Goal: Entertainment & Leisure: Consume media (video, audio)

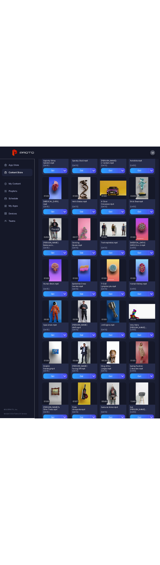
scroll to position [395, 0]
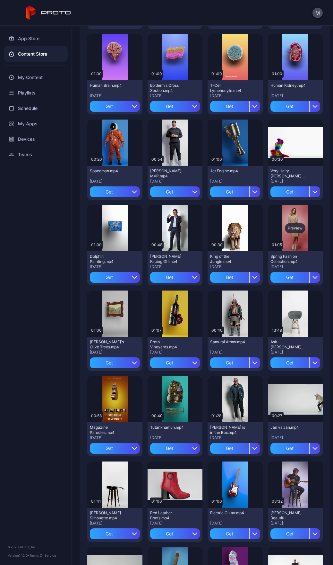
click at [287, 228] on div "Preview" at bounding box center [295, 228] width 21 height 10
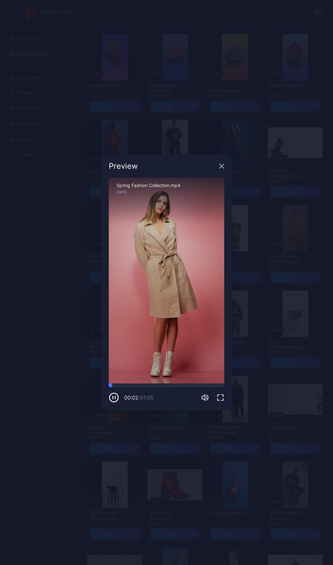
click at [154, 184] on div "Spring Fashion Collection.mp4" at bounding box center [167, 185] width 100 height 5
drag, startPoint x: 118, startPoint y: 186, endPoint x: 187, endPoint y: 186, distance: 68.4
click at [187, 186] on div "Spring Fashion Collection.mp4" at bounding box center [167, 185] width 100 height 5
click at [181, 185] on div "Spring Fashion Collection.mp4" at bounding box center [167, 185] width 100 height 5
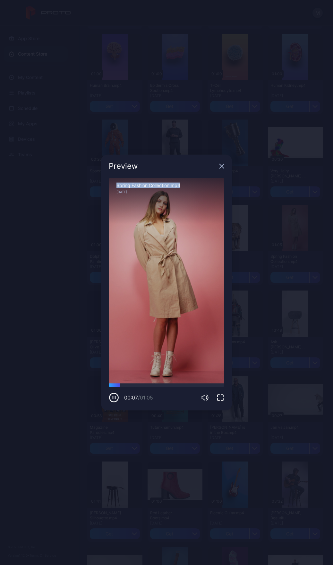
drag, startPoint x: 182, startPoint y: 186, endPoint x: 116, endPoint y: 180, distance: 66.4
click at [116, 180] on div "Spring Fashion Collection.mp4 [DATE]" at bounding box center [167, 201] width 116 height 46
click at [205, 398] on icon "button" at bounding box center [203, 398] width 3 height 6
click at [114, 395] on icon "button" at bounding box center [114, 397] width 10 height 10
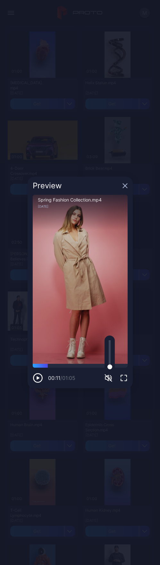
click at [125, 187] on icon "button" at bounding box center [125, 185] width 5 height 5
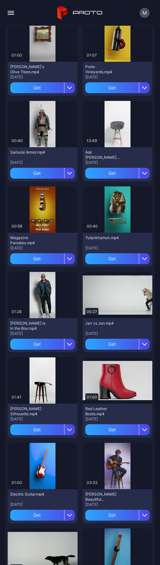
scroll to position [1269, 0]
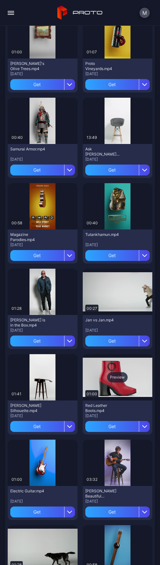
click at [119, 375] on div "Preview" at bounding box center [117, 377] width 21 height 10
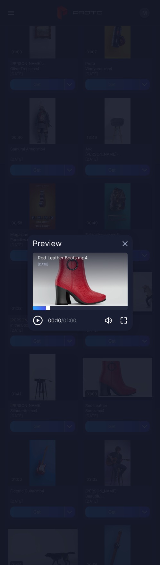
drag, startPoint x: 48, startPoint y: 308, endPoint x: 56, endPoint y: 309, distance: 8.1
click at [50, 308] on div at bounding box center [80, 308] width 95 height 4
drag, startPoint x: 61, startPoint y: 309, endPoint x: 82, endPoint y: 316, distance: 21.4
click at [61, 309] on div at bounding box center [80, 308] width 95 height 4
click at [114, 366] on div "Preview Sorry, your browser doesn‘t support embedded videos 00:18 / 01:00 Red L…" at bounding box center [80, 282] width 160 height 565
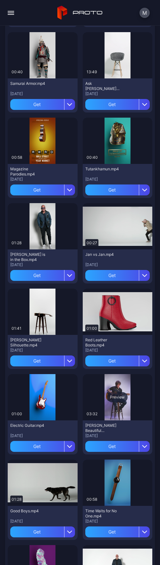
scroll to position [1363, 0]
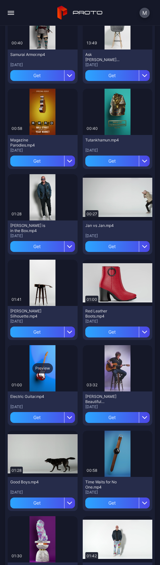
click at [40, 367] on div "Preview" at bounding box center [42, 368] width 21 height 10
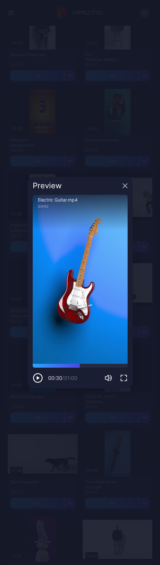
drag, startPoint x: 41, startPoint y: 365, endPoint x: 80, endPoint y: 368, distance: 38.7
click at [80, 368] on div "00:30 / 01:00" at bounding box center [80, 373] width 95 height 19
click at [70, 440] on div "Preview Sorry, your browser doesn‘t support embedded videos 00:30 / 01:00 Elect…" at bounding box center [80, 282] width 160 height 565
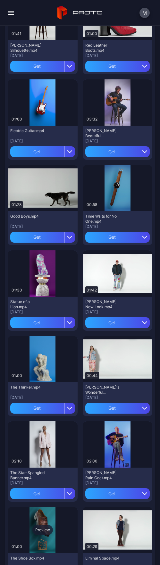
scroll to position [1704, 0]
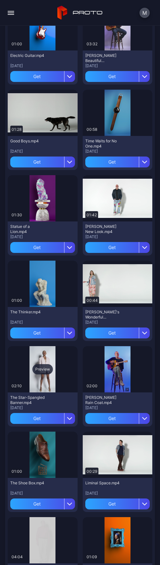
click at [42, 370] on div "Preview" at bounding box center [42, 369] width 21 height 10
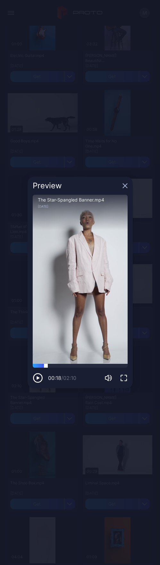
click at [46, 366] on div at bounding box center [80, 366] width 95 height 4
click at [53, 366] on div at bounding box center [80, 366] width 95 height 4
click at [61, 366] on div at bounding box center [80, 366] width 95 height 4
click at [79, 367] on div at bounding box center [80, 366] width 95 height 4
click at [103, 216] on div "The Star-Spangled Banner.mp4 [DATE]" at bounding box center [80, 212] width 95 height 35
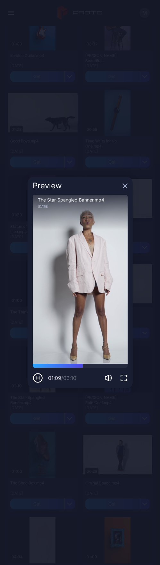
click at [97, 231] on div "Sorry, your browser doesn‘t support embedded videos" at bounding box center [80, 279] width 95 height 169
click at [79, 260] on div "Sorry, your browser doesn‘t support embedded videos" at bounding box center [80, 279] width 95 height 169
click at [125, 187] on icon "button" at bounding box center [125, 185] width 5 height 5
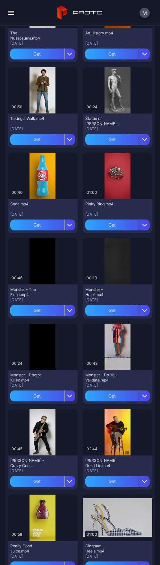
scroll to position [2309, 0]
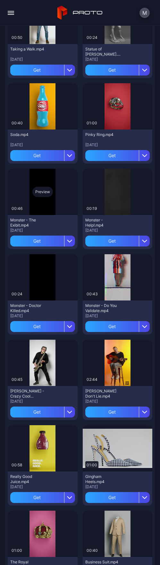
click at [38, 192] on div "Preview" at bounding box center [42, 192] width 21 height 10
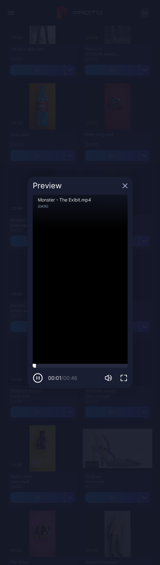
click at [46, 366] on div at bounding box center [80, 366] width 95 height 4
click at [69, 365] on div at bounding box center [80, 366] width 95 height 4
click at [77, 364] on div at bounding box center [80, 366] width 95 height 4
click at [123, 185] on icon "button" at bounding box center [125, 185] width 5 height 5
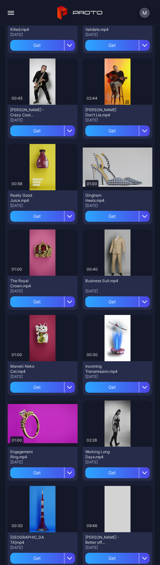
scroll to position [2641, 0]
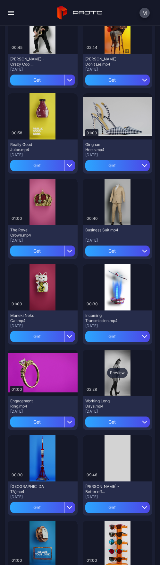
click at [109, 374] on div "Preview" at bounding box center [117, 373] width 21 height 10
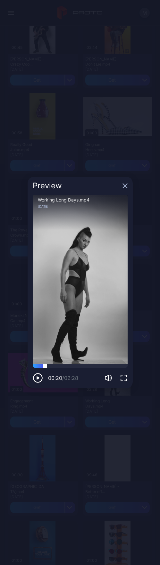
click at [45, 364] on div at bounding box center [80, 366] width 95 height 4
click at [63, 366] on div at bounding box center [80, 366] width 95 height 4
click at [77, 367] on div at bounding box center [80, 366] width 95 height 4
click at [89, 366] on div at bounding box center [80, 366] width 95 height 4
click at [127, 180] on div "Preview" at bounding box center [80, 186] width 105 height 18
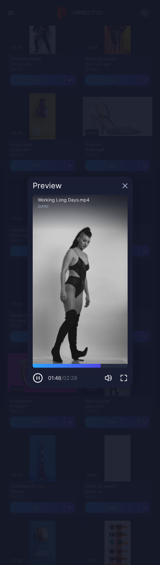
click at [127, 182] on div "Preview" at bounding box center [80, 186] width 105 height 18
click at [126, 184] on icon "button" at bounding box center [125, 186] width 4 height 4
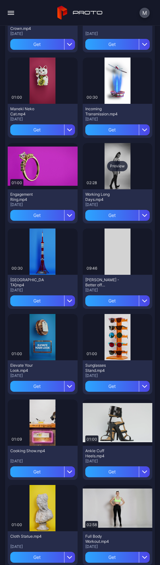
scroll to position [2953, 0]
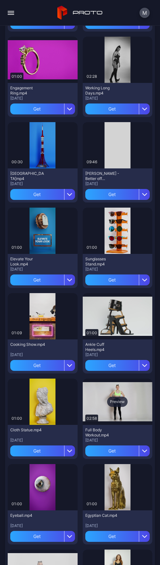
click at [119, 407] on div "Preview" at bounding box center [118, 401] width 70 height 46
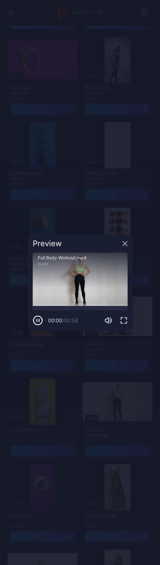
click at [93, 291] on div "Sorry, your browser doesn‘t support embedded videos" at bounding box center [80, 280] width 95 height 54
click at [44, 307] on div at bounding box center [80, 308] width 95 height 4
click at [61, 308] on div at bounding box center [80, 308] width 95 height 4
click at [78, 308] on div at bounding box center [80, 308] width 95 height 4
click at [89, 308] on div at bounding box center [80, 308] width 95 height 4
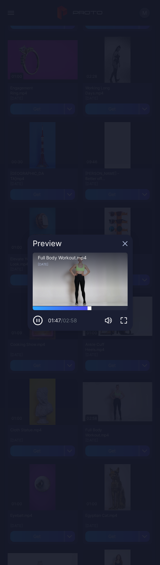
click at [103, 308] on div at bounding box center [80, 308] width 95 height 4
click at [125, 244] on icon "button" at bounding box center [125, 243] width 5 height 5
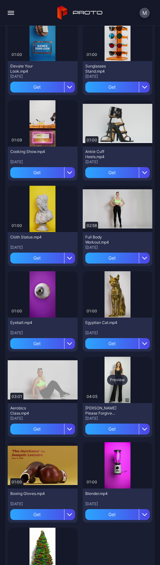
scroll to position [3187, 0]
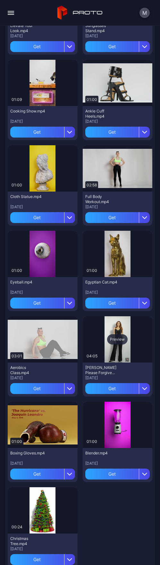
click at [121, 345] on div "Preview" at bounding box center [118, 339] width 70 height 46
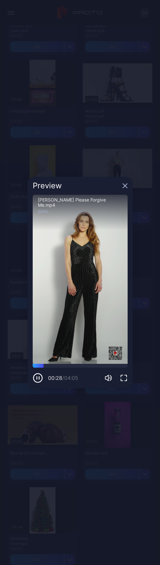
click at [123, 185] on icon "button" at bounding box center [125, 185] width 5 height 5
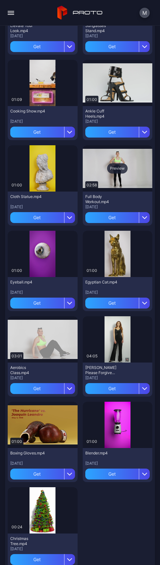
click at [115, 166] on div "Preview" at bounding box center [117, 168] width 21 height 10
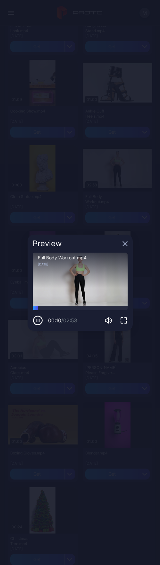
click at [126, 243] on icon "button" at bounding box center [125, 243] width 4 height 4
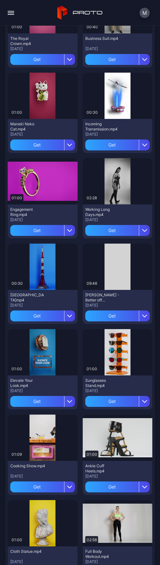
scroll to position [2780, 0]
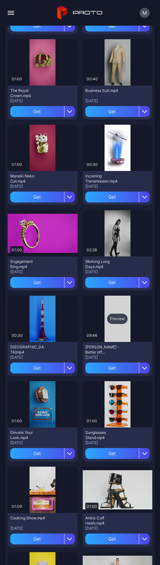
click at [102, 330] on div "Preview" at bounding box center [118, 319] width 70 height 46
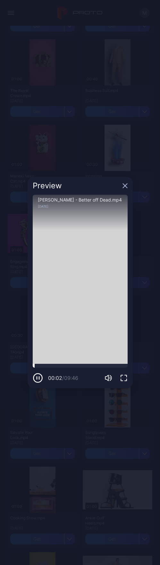
click at [44, 366] on div at bounding box center [80, 366] width 95 height 4
click at [53, 365] on div at bounding box center [80, 366] width 95 height 4
click at [71, 366] on div at bounding box center [80, 366] width 95 height 4
click at [127, 187] on icon "button" at bounding box center [125, 186] width 4 height 4
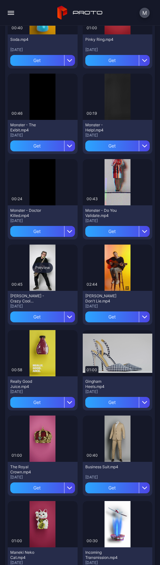
scroll to position [2402, 0]
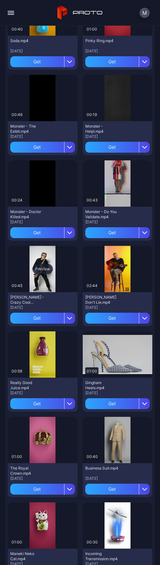
click at [39, 270] on div "Preview" at bounding box center [42, 269] width 21 height 10
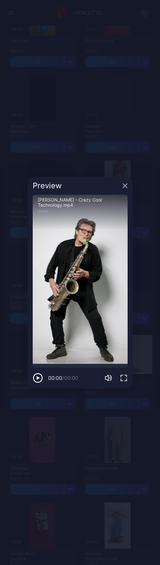
click at [57, 297] on div "Sorry, your browser doesn‘t support embedded videos" at bounding box center [80, 279] width 95 height 169
click at [70, 283] on div "Sorry, your browser doesn‘t support embedded videos" at bounding box center [80, 279] width 95 height 169
click at [126, 185] on icon "button" at bounding box center [125, 186] width 4 height 4
click at [126, 185] on div "Preview" at bounding box center [118, 183] width 70 height 46
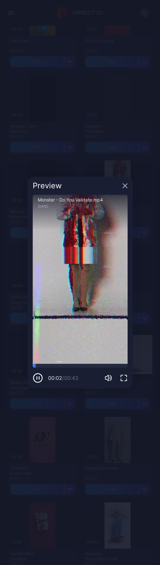
click at [126, 183] on icon "button" at bounding box center [125, 185] width 5 height 5
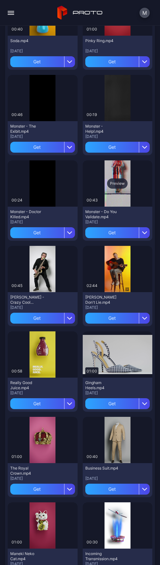
click at [115, 182] on div "Preview" at bounding box center [117, 183] width 21 height 10
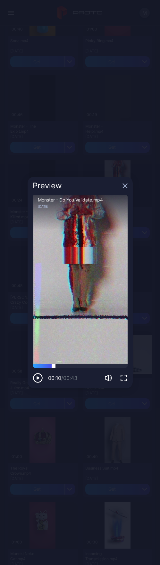
click at [54, 366] on div at bounding box center [80, 366] width 95 height 4
click at [67, 366] on div at bounding box center [80, 366] width 95 height 4
click at [84, 368] on div "00:16 / 00:43" at bounding box center [80, 373] width 95 height 19
click at [79, 366] on div at bounding box center [80, 366] width 95 height 4
click at [95, 366] on div at bounding box center [80, 366] width 95 height 4
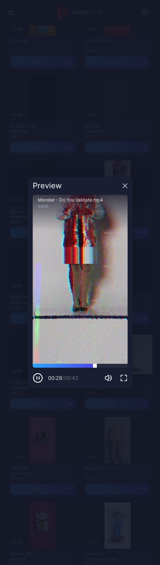
click at [101, 367] on div at bounding box center [80, 366] width 95 height 4
click at [88, 366] on div at bounding box center [80, 366] width 95 height 4
click at [80, 365] on div at bounding box center [80, 366] width 95 height 4
click at [78, 366] on div at bounding box center [80, 366] width 95 height 4
click at [72, 366] on div at bounding box center [80, 366] width 95 height 4
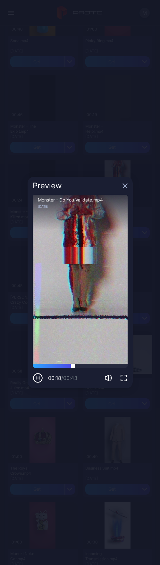
click at [53, 365] on div at bounding box center [80, 366] width 95 height 4
click at [35, 367] on div at bounding box center [80, 366] width 95 height 4
click at [51, 367] on div at bounding box center [80, 366] width 95 height 4
click at [58, 366] on div at bounding box center [80, 366] width 95 height 4
click at [67, 366] on div at bounding box center [80, 366] width 95 height 4
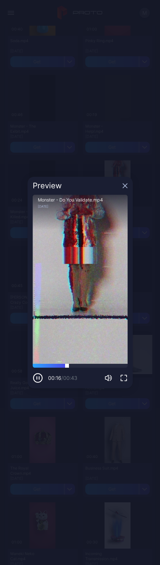
click at [75, 366] on div at bounding box center [80, 366] width 95 height 4
click at [83, 366] on div at bounding box center [80, 366] width 95 height 4
click at [87, 366] on div at bounding box center [80, 366] width 95 height 4
click at [100, 365] on div at bounding box center [80, 366] width 95 height 4
click at [105, 365] on div at bounding box center [80, 366] width 95 height 4
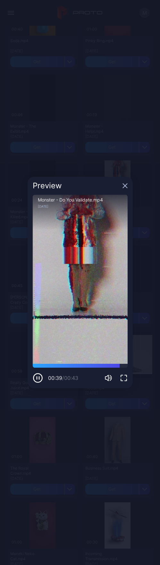
click at [126, 186] on icon "button" at bounding box center [125, 186] width 4 height 4
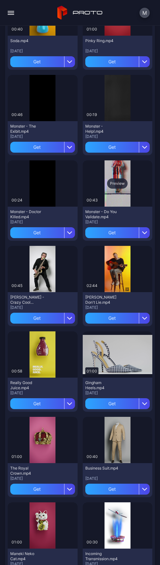
click at [114, 185] on div "Preview" at bounding box center [117, 183] width 21 height 10
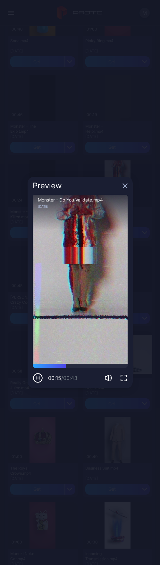
click at [122, 184] on div "Preview" at bounding box center [80, 186] width 105 height 18
click at [125, 186] on icon "button" at bounding box center [125, 186] width 4 height 4
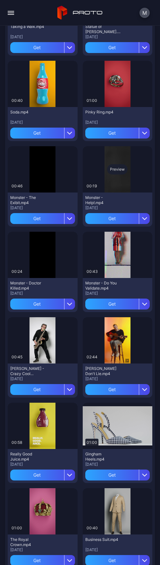
scroll to position [2244, 0]
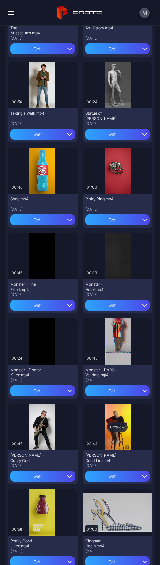
click at [87, 438] on div "Preview" at bounding box center [118, 427] width 70 height 46
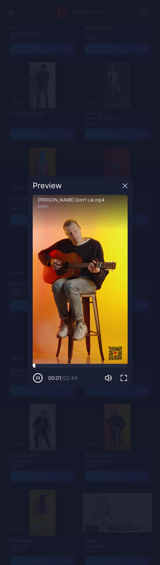
click at [44, 364] on div at bounding box center [80, 366] width 95 height 4
click at [67, 364] on div at bounding box center [80, 366] width 95 height 4
click at [82, 365] on div at bounding box center [80, 366] width 95 height 4
click at [125, 186] on icon "button" at bounding box center [125, 186] width 4 height 4
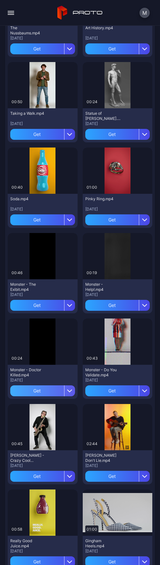
scroll to position [2041, 0]
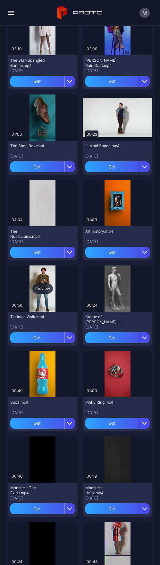
click at [39, 291] on div "Preview" at bounding box center [42, 288] width 21 height 10
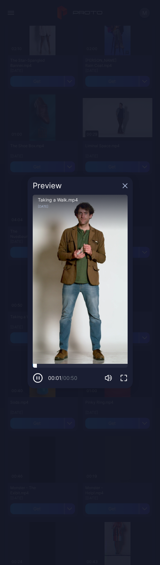
click at [39, 366] on div at bounding box center [80, 366] width 95 height 4
click at [43, 365] on div at bounding box center [80, 366] width 95 height 4
click at [47, 365] on div at bounding box center [80, 366] width 95 height 4
click at [56, 365] on div at bounding box center [80, 366] width 95 height 4
click at [72, 367] on div at bounding box center [80, 366] width 95 height 4
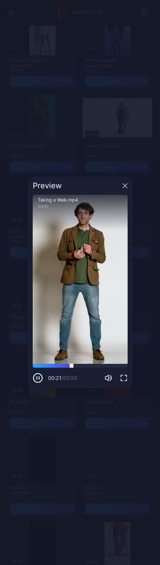
click at [89, 367] on div at bounding box center [80, 366] width 95 height 4
click at [102, 367] on div at bounding box center [80, 366] width 95 height 4
click at [124, 182] on div "Preview" at bounding box center [80, 186] width 105 height 18
click at [125, 184] on icon "button" at bounding box center [125, 185] width 5 height 5
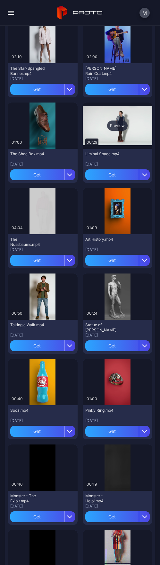
scroll to position [2030, 0]
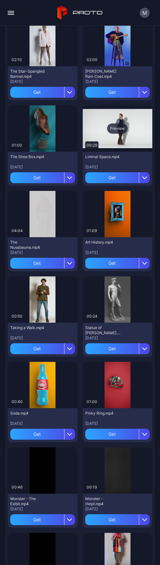
click at [115, 129] on div "Preview" at bounding box center [117, 128] width 21 height 10
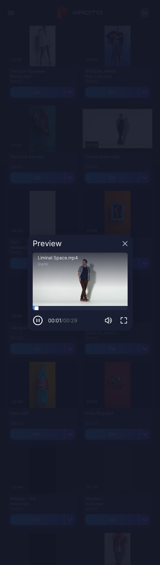
click at [46, 309] on div at bounding box center [80, 308] width 95 height 4
drag, startPoint x: 54, startPoint y: 309, endPoint x: 67, endPoint y: 309, distance: 12.9
click at [54, 309] on div at bounding box center [80, 308] width 95 height 4
click at [73, 308] on div at bounding box center [80, 308] width 95 height 4
click at [85, 308] on div at bounding box center [80, 308] width 95 height 4
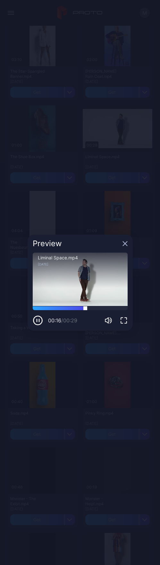
click at [98, 308] on div at bounding box center [80, 308] width 95 height 4
click at [128, 241] on div "Preview" at bounding box center [80, 244] width 105 height 18
click at [125, 245] on icon "button" at bounding box center [125, 243] width 5 height 5
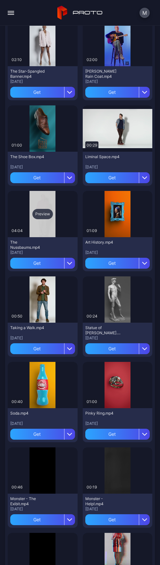
click at [45, 225] on div "Preview" at bounding box center [43, 214] width 70 height 46
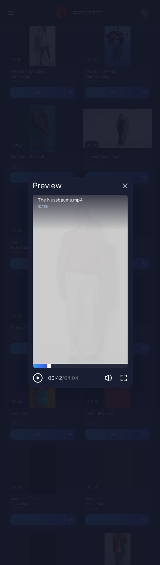
click at [49, 365] on div at bounding box center [80, 366] width 95 height 4
click at [57, 366] on div at bounding box center [80, 366] width 95 height 4
click at [60, 365] on div at bounding box center [80, 366] width 95 height 4
click at [65, 364] on div at bounding box center [80, 366] width 95 height 4
drag, startPoint x: 72, startPoint y: 366, endPoint x: 77, endPoint y: 366, distance: 5.2
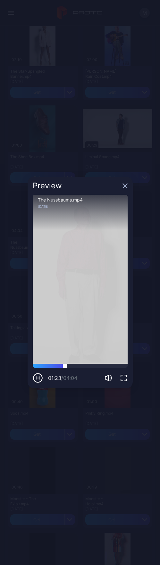
click at [72, 366] on div at bounding box center [80, 366] width 95 height 4
click at [78, 366] on div at bounding box center [80, 366] width 95 height 4
click at [86, 366] on div at bounding box center [80, 366] width 95 height 4
click at [101, 365] on div at bounding box center [80, 366] width 95 height 4
click at [104, 364] on div at bounding box center [80, 366] width 95 height 4
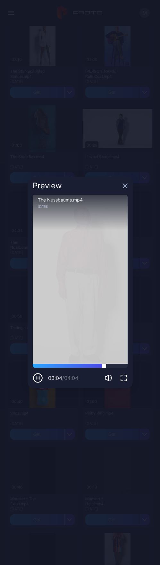
click at [112, 365] on div at bounding box center [80, 366] width 95 height 4
click at [117, 365] on div at bounding box center [80, 366] width 95 height 4
click at [122, 365] on div at bounding box center [80, 366] width 95 height 4
click at [59, 366] on div at bounding box center [80, 366] width 95 height 4
click at [47, 366] on div at bounding box center [80, 366] width 95 height 4
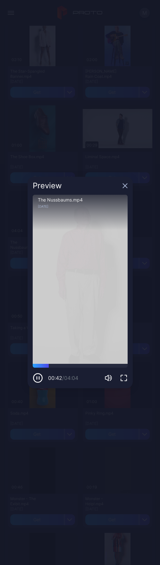
click at [125, 185] on icon "button" at bounding box center [125, 186] width 4 height 4
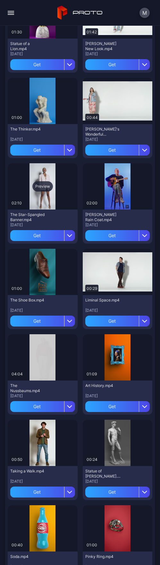
scroll to position [1878, 0]
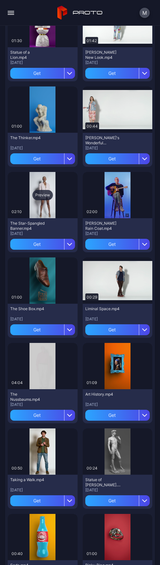
click at [41, 196] on div "Preview" at bounding box center [42, 195] width 21 height 10
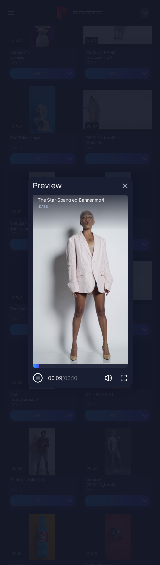
click at [128, 186] on icon "button" at bounding box center [125, 185] width 5 height 5
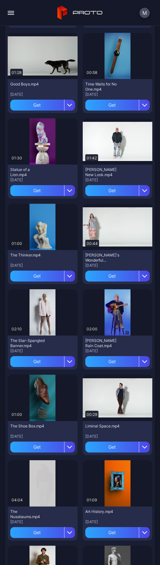
scroll to position [1761, 0]
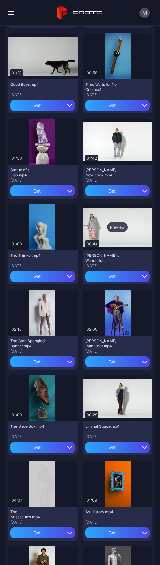
click at [108, 226] on div "Preview" at bounding box center [117, 227] width 21 height 10
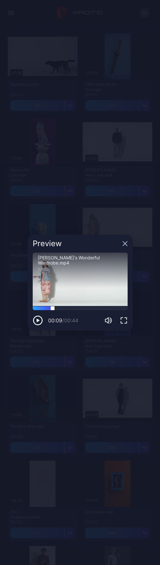
click at [53, 306] on div at bounding box center [80, 308] width 95 height 4
click at [65, 306] on div at bounding box center [80, 308] width 95 height 4
click at [79, 309] on div at bounding box center [80, 308] width 95 height 4
click at [87, 258] on div "[PERSON_NAME]'s Wonderful Wardrobe.mp4" at bounding box center [80, 260] width 85 height 10
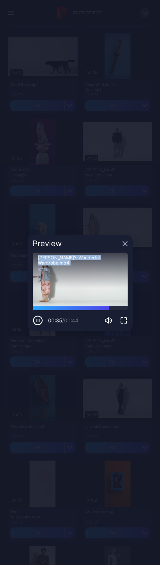
click at [87, 258] on div "[PERSON_NAME]'s Wonderful Wardrobe.mp4" at bounding box center [80, 260] width 85 height 10
click at [50, 267] on div "[PERSON_NAME]'s Wonderful Wardrobe.mp4 [DATE]" at bounding box center [80, 270] width 95 height 35
click at [48, 267] on div "[DATE]" at bounding box center [80, 269] width 85 height 4
click at [124, 243] on icon "button" at bounding box center [125, 243] width 5 height 5
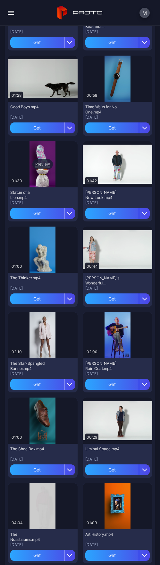
scroll to position [1567, 0]
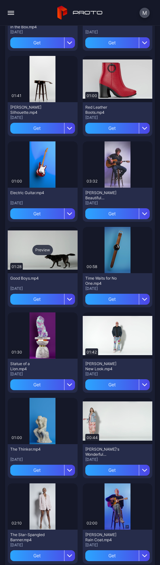
click at [45, 254] on div "Preview" at bounding box center [42, 250] width 21 height 10
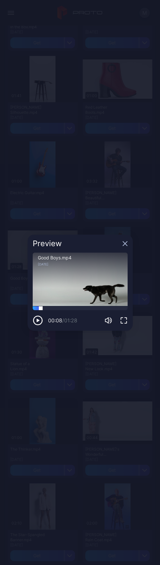
click at [41, 308] on div at bounding box center [80, 308] width 95 height 4
click at [49, 308] on div at bounding box center [80, 308] width 95 height 4
click at [63, 308] on div at bounding box center [80, 308] width 95 height 4
click at [72, 308] on div at bounding box center [80, 308] width 95 height 4
click at [83, 308] on div at bounding box center [80, 308] width 95 height 4
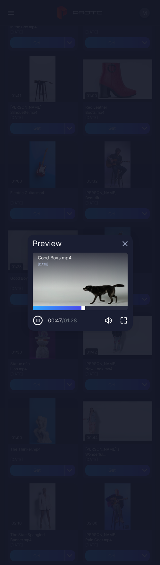
click at [99, 309] on div at bounding box center [80, 308] width 95 height 4
click at [108, 308] on div at bounding box center [80, 308] width 95 height 4
click at [125, 241] on icon "button" at bounding box center [125, 243] width 5 height 5
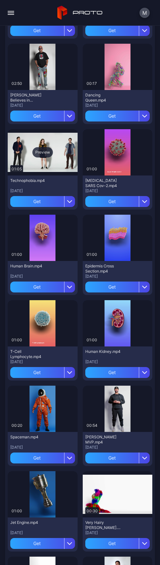
scroll to position [342, 0]
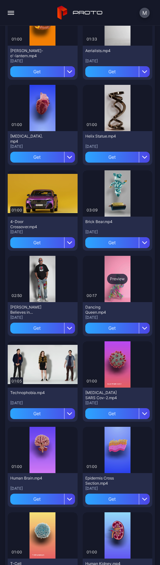
click at [115, 280] on div "Preview" at bounding box center [117, 279] width 21 height 10
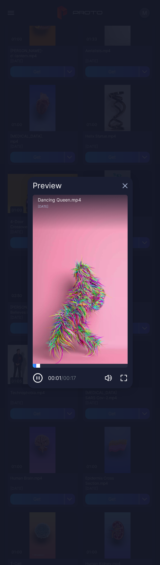
click at [53, 366] on div at bounding box center [80, 366] width 95 height 4
click at [70, 365] on div at bounding box center [80, 366] width 95 height 4
click at [87, 365] on div at bounding box center [80, 366] width 95 height 4
click at [126, 187] on icon "button" at bounding box center [125, 185] width 5 height 5
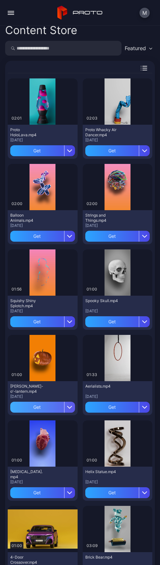
scroll to position [0, 0]
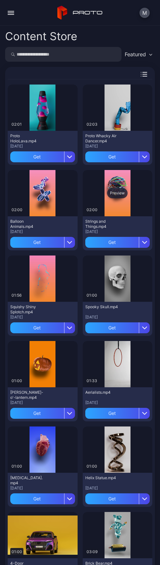
click at [119, 193] on div "Preview" at bounding box center [117, 193] width 21 height 10
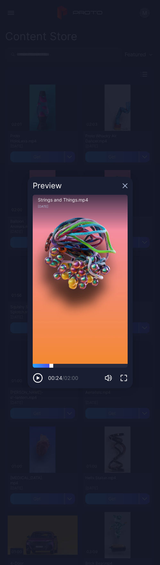
click at [51, 364] on div at bounding box center [80, 366] width 95 height 4
click at [75, 367] on div at bounding box center [80, 366] width 95 height 4
click at [126, 185] on icon "button" at bounding box center [125, 185] width 5 height 5
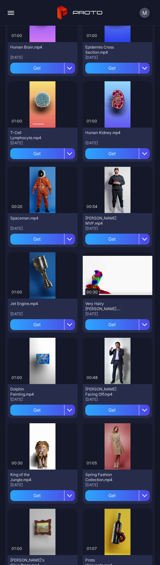
scroll to position [773, 0]
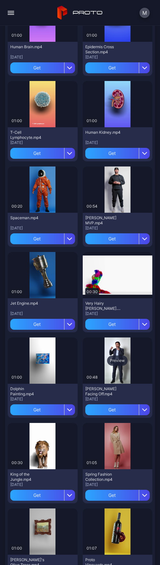
click at [118, 358] on div "Preview" at bounding box center [117, 360] width 21 height 10
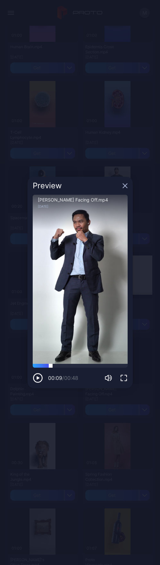
click at [51, 365] on div at bounding box center [80, 366] width 95 height 4
click at [64, 368] on div "00:09 / 00:48" at bounding box center [80, 373] width 95 height 19
click at [70, 366] on div at bounding box center [80, 366] width 95 height 4
click at [90, 365] on div at bounding box center [80, 366] width 95 height 4
click at [125, 188] on icon "button" at bounding box center [125, 185] width 5 height 5
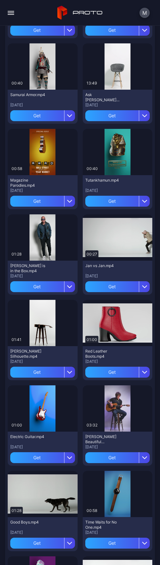
scroll to position [1444, 0]
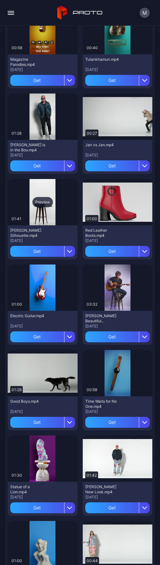
click at [47, 203] on div "Preview" at bounding box center [42, 202] width 21 height 10
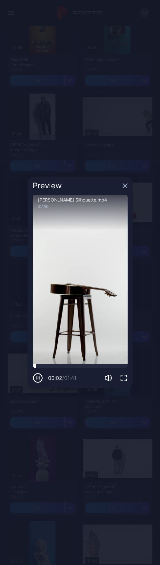
click at [45, 365] on div at bounding box center [80, 366] width 95 height 4
click at [59, 365] on div at bounding box center [80, 366] width 95 height 4
click at [70, 366] on div at bounding box center [80, 366] width 95 height 4
click at [79, 365] on div at bounding box center [80, 366] width 95 height 4
click at [89, 365] on div at bounding box center [80, 366] width 95 height 4
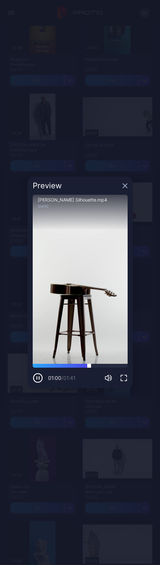
click at [96, 365] on div at bounding box center [80, 366] width 95 height 4
click at [110, 364] on div at bounding box center [80, 366] width 95 height 4
click at [116, 364] on div at bounding box center [80, 366] width 95 height 4
click at [123, 186] on icon "button" at bounding box center [125, 185] width 5 height 5
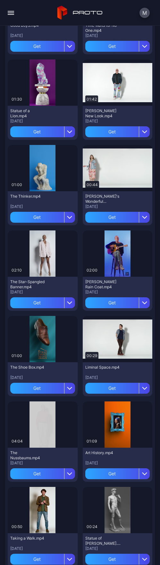
scroll to position [1929, 0]
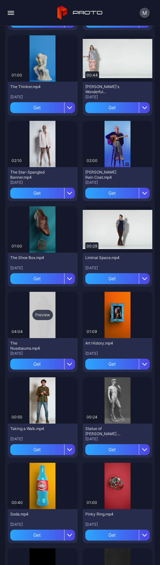
click at [43, 313] on div "Preview" at bounding box center [42, 315] width 21 height 10
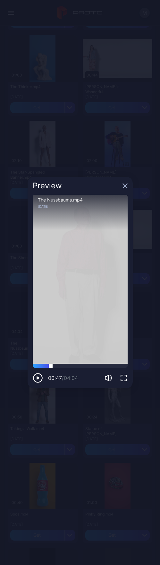
click at [51, 365] on div at bounding box center [80, 366] width 95 height 4
click at [70, 368] on div "00:47 / 04:04" at bounding box center [80, 373] width 95 height 19
click at [80, 368] on div "00:47 / 04:04" at bounding box center [80, 373] width 95 height 19
click at [82, 366] on div at bounding box center [80, 366] width 95 height 4
click at [90, 366] on div at bounding box center [80, 366] width 95 height 4
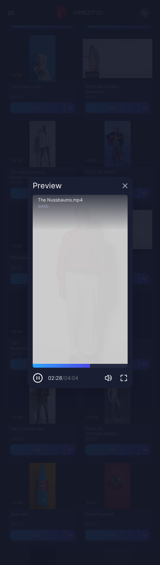
click at [126, 187] on icon "button" at bounding box center [125, 185] width 5 height 5
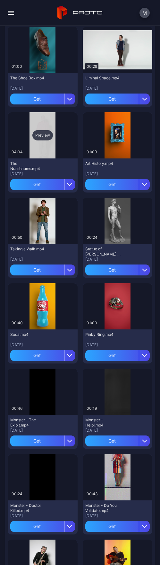
scroll to position [2182, 0]
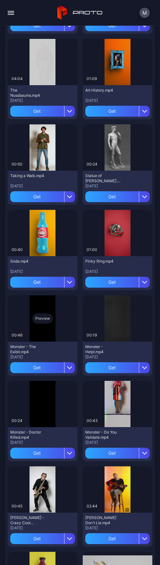
click at [46, 317] on div "Preview" at bounding box center [42, 318] width 21 height 10
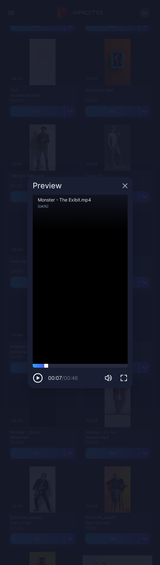
click at [46, 367] on div at bounding box center [80, 366] width 95 height 4
click at [72, 367] on div at bounding box center [80, 366] width 95 height 4
click at [81, 367] on div at bounding box center [80, 366] width 95 height 4
click at [125, 186] on icon "button" at bounding box center [125, 186] width 4 height 4
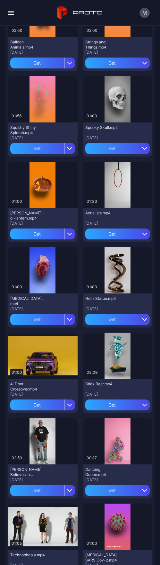
scroll to position [0, 0]
